Goal: Register for event/course

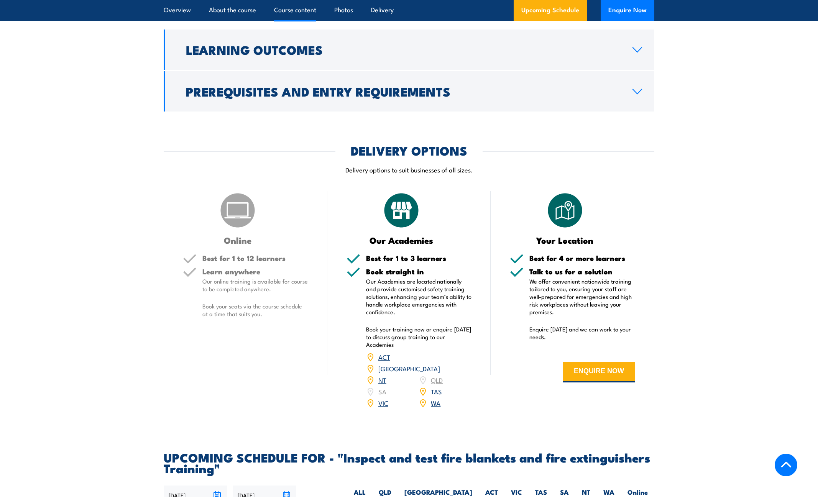
scroll to position [958, 0]
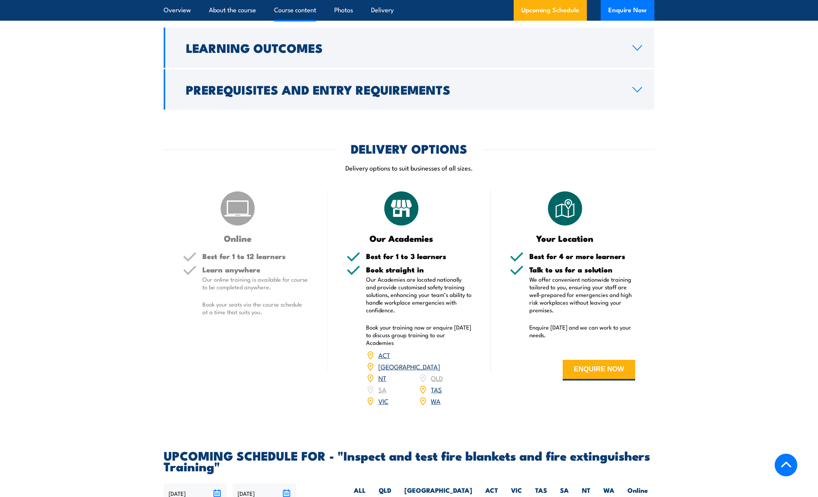
click at [380, 406] on div "ACT [GEOGRAPHIC_DATA] NT [GEOGRAPHIC_DATA] SA TAS [GEOGRAPHIC_DATA] [GEOGRAPHIC…" at bounding box center [419, 377] width 106 height 57
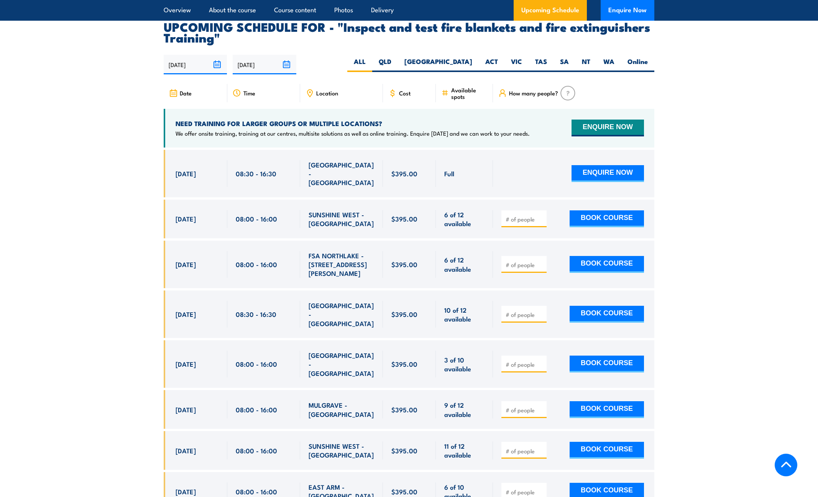
scroll to position [1341, 0]
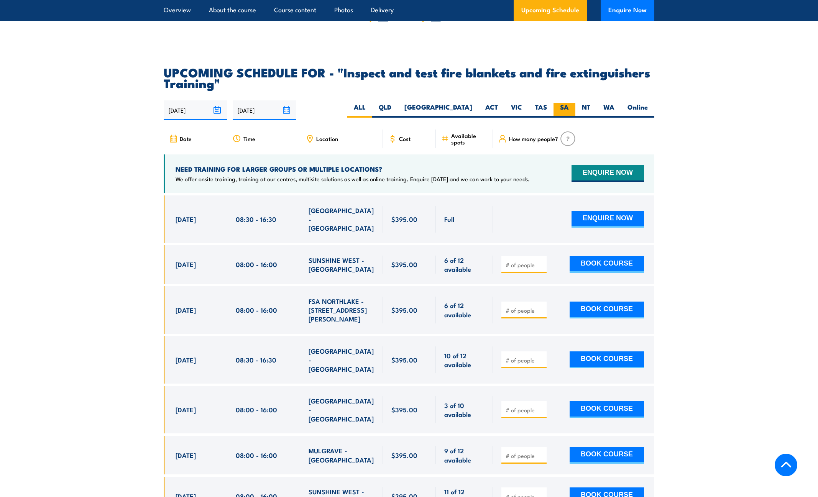
click at [557, 118] on label "SA" at bounding box center [564, 110] width 22 height 15
click at [569, 108] on input "SA" at bounding box center [571, 105] width 5 height 5
radio input "true"
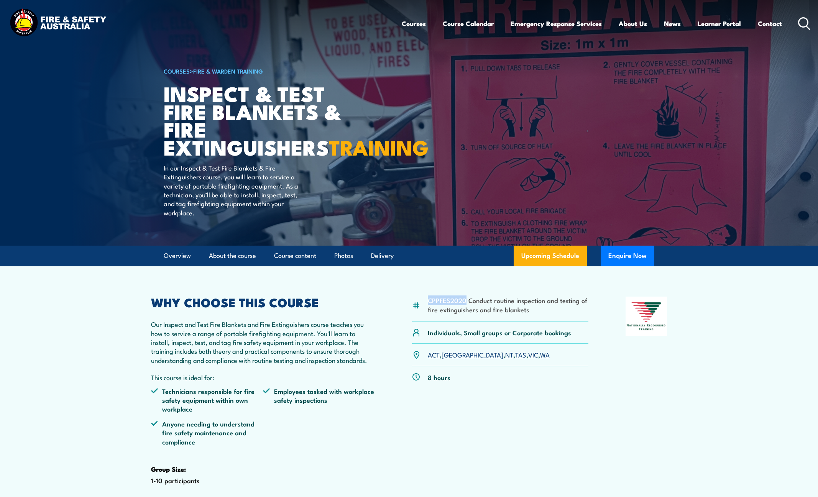
drag, startPoint x: 465, startPoint y: 317, endPoint x: 425, endPoint y: 318, distance: 40.6
click at [425, 318] on div "CPPFES2020 Conduct routine inspection and testing of fire extinguishers and fir…" at bounding box center [500, 309] width 176 height 25
copy li "CPPFES2020"
